Goal: Task Accomplishment & Management: Complete application form

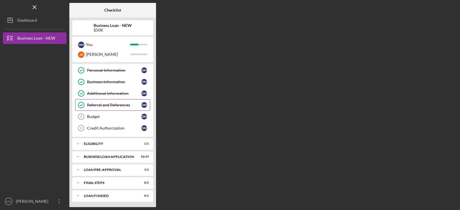
scroll to position [12, 0]
click at [79, 143] on icon "Icon/Expander" at bounding box center [78, 143] width 12 height 12
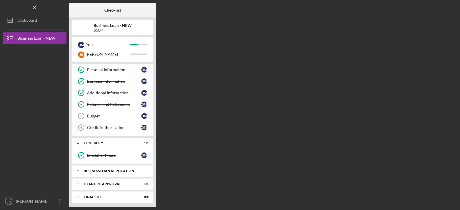
click at [78, 58] on polyline at bounding box center [78, 57] width 2 height 1
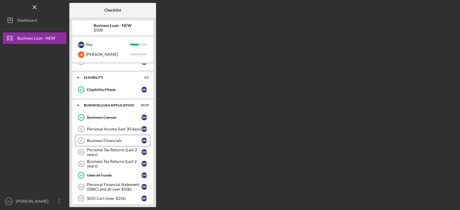
scroll to position [87, 0]
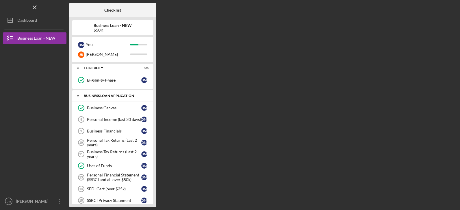
click at [79, 94] on icon "Icon/Expander" at bounding box center [78, 96] width 12 height 12
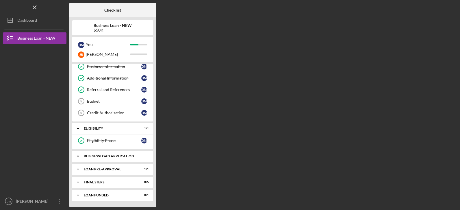
scroll to position [26, 0]
click at [82, 168] on icon "Icon/Expander" at bounding box center [78, 169] width 12 height 12
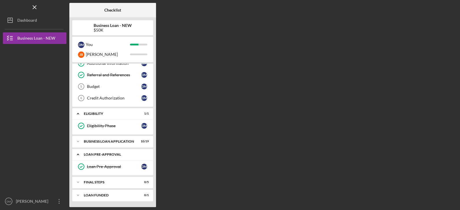
click at [80, 155] on icon "Icon/Expander" at bounding box center [78, 155] width 12 height 12
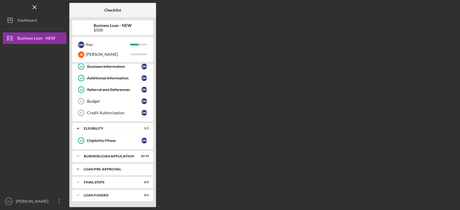
scroll to position [26, 0]
click at [79, 44] on polyline at bounding box center [78, 42] width 2 height 1
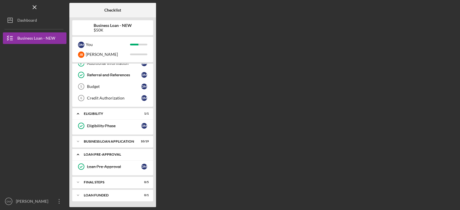
click at [80, 153] on icon "Icon/Expander" at bounding box center [78, 155] width 12 height 12
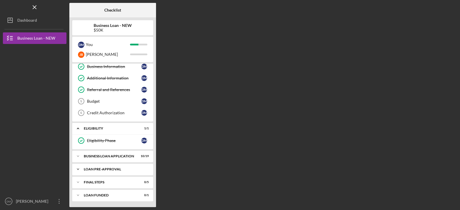
scroll to position [26, 0]
click at [80, 157] on icon "Icon/Expander" at bounding box center [78, 156] width 12 height 12
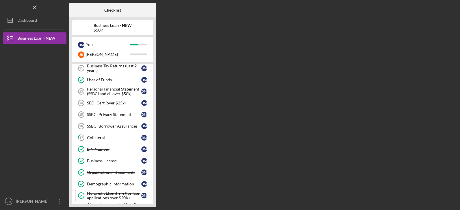
scroll to position [128, 0]
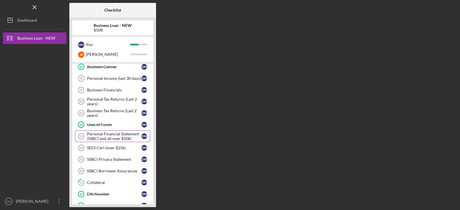
click at [121, 136] on div "Personal Financial Statement (SSBCI and all over $50k)" at bounding box center [114, 135] width 54 height 9
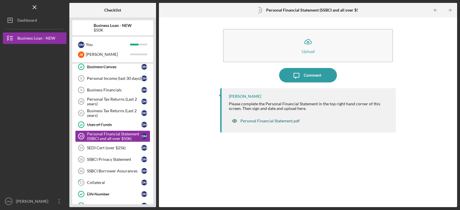
click at [276, 121] on div "Personal Financial Statement.pdf" at bounding box center [269, 120] width 59 height 5
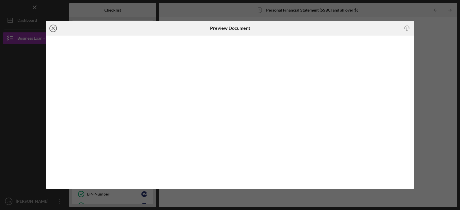
click at [53, 27] on icon "Icon/Close" at bounding box center [53, 28] width 14 height 14
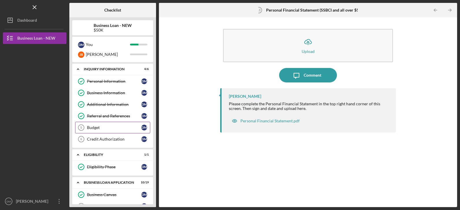
click at [101, 127] on div "Budget" at bounding box center [114, 127] width 54 height 5
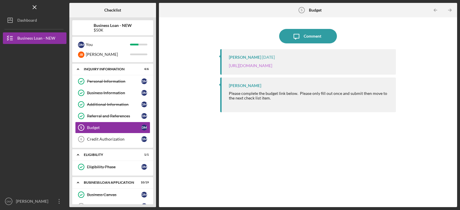
click at [252, 66] on link "[URL][DOMAIN_NAME]" at bounding box center [250, 65] width 43 height 5
click at [77, 70] on polyline at bounding box center [78, 69] width 2 height 1
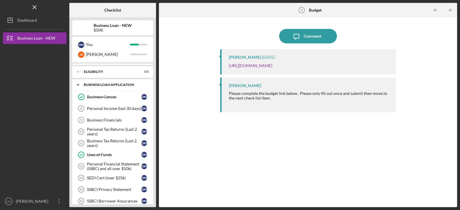
scroll to position [87, 0]
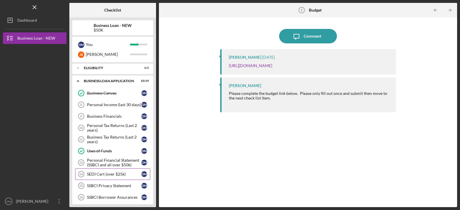
click at [103, 173] on div "SEDI Cert (over $25k)" at bounding box center [114, 174] width 54 height 5
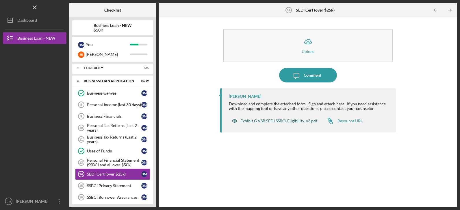
click at [274, 120] on div "Exhibit G VSB SEDI SSBCI Eligibility_v3.pdf" at bounding box center [278, 120] width 77 height 5
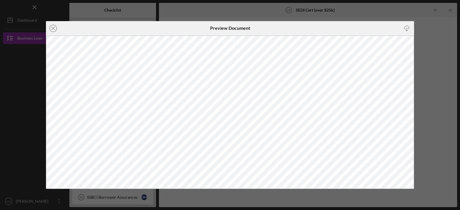
click at [52, 30] on icon "Icon/Close" at bounding box center [53, 28] width 14 height 14
